Goal: Find specific page/section: Find specific page/section

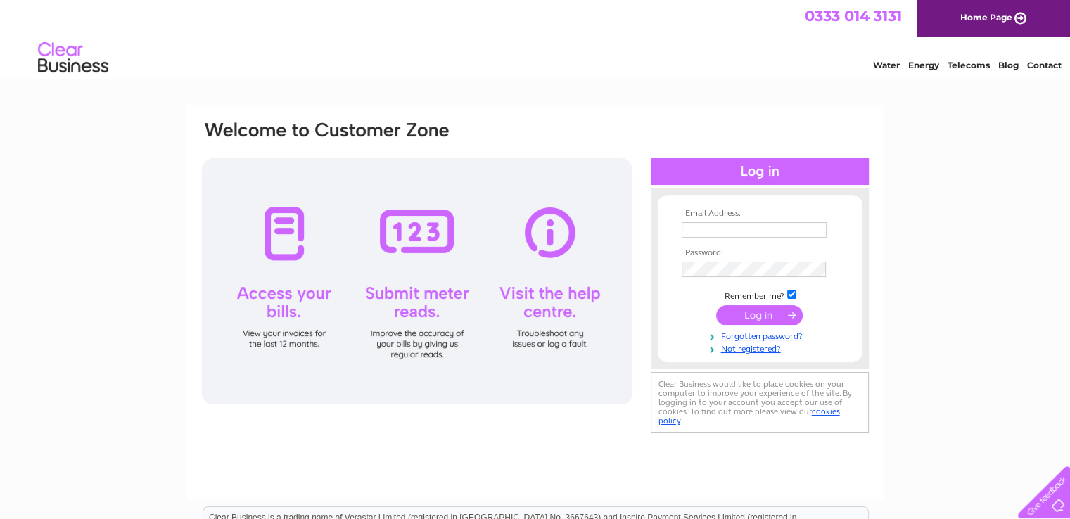
type input "marie@rimickfloors.com"
click at [752, 312] on input "submit" at bounding box center [759, 315] width 87 height 20
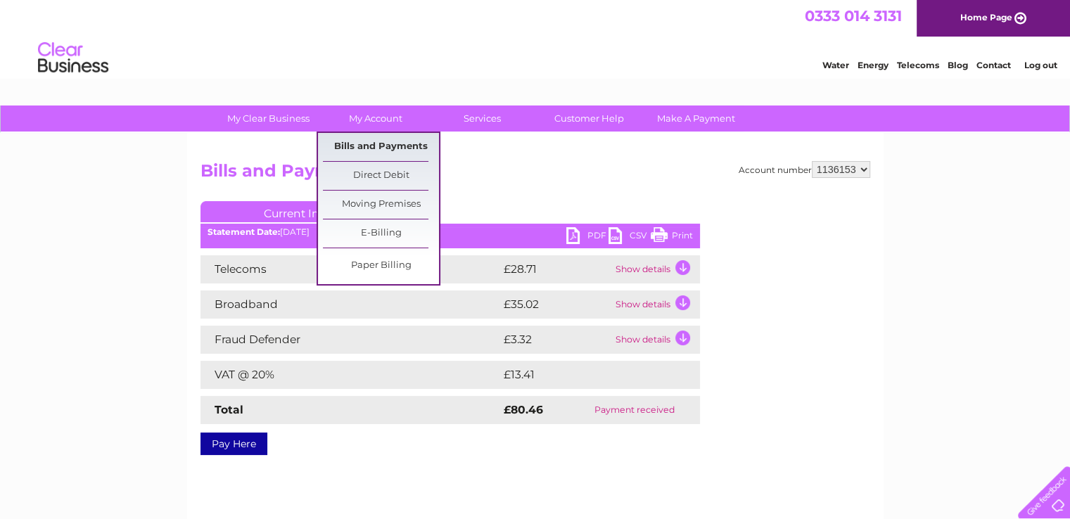
click at [367, 150] on link "Bills and Payments" at bounding box center [381, 147] width 116 height 28
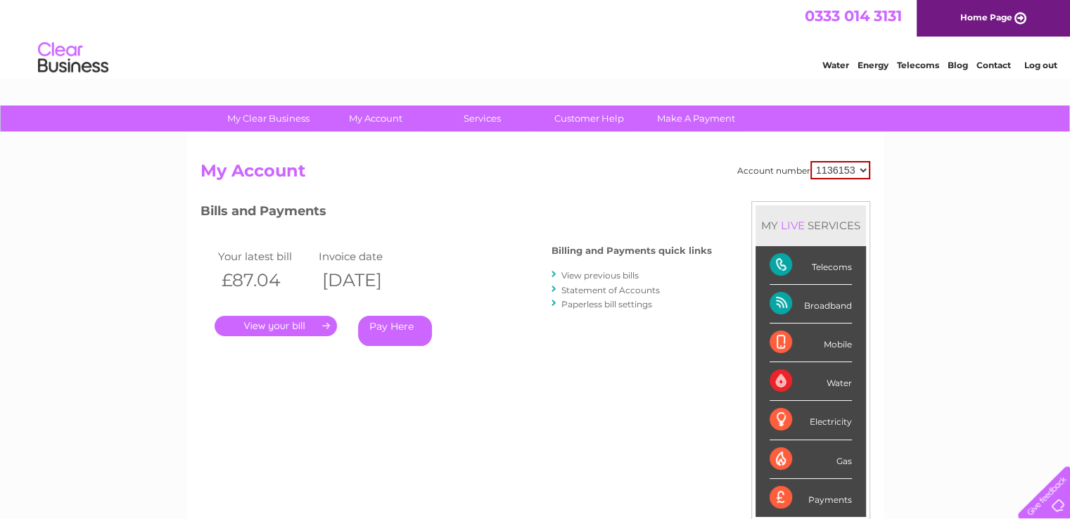
click at [287, 331] on link "." at bounding box center [276, 326] width 122 height 20
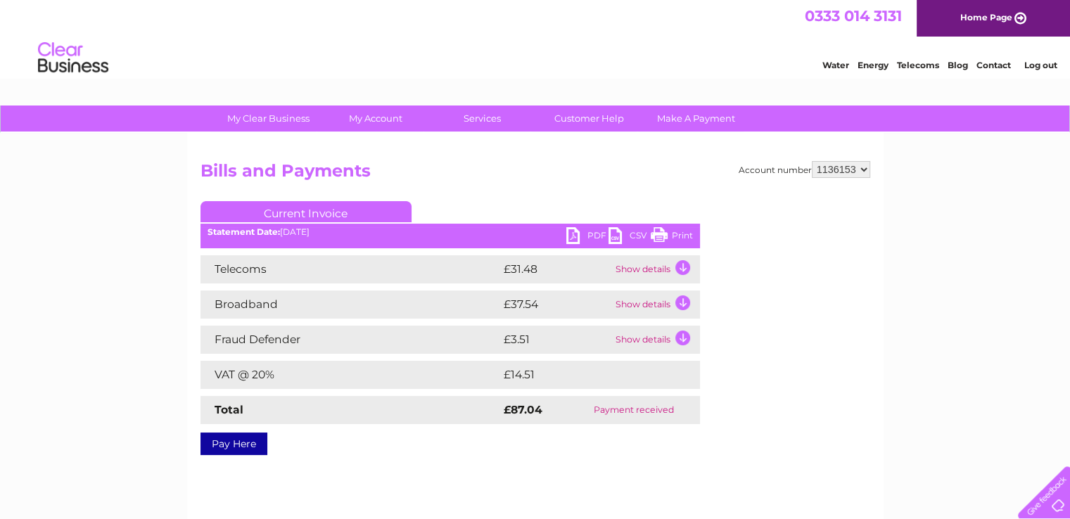
click at [585, 237] on link "PDF" at bounding box center [587, 237] width 42 height 20
